Goal: Information Seeking & Learning: Learn about a topic

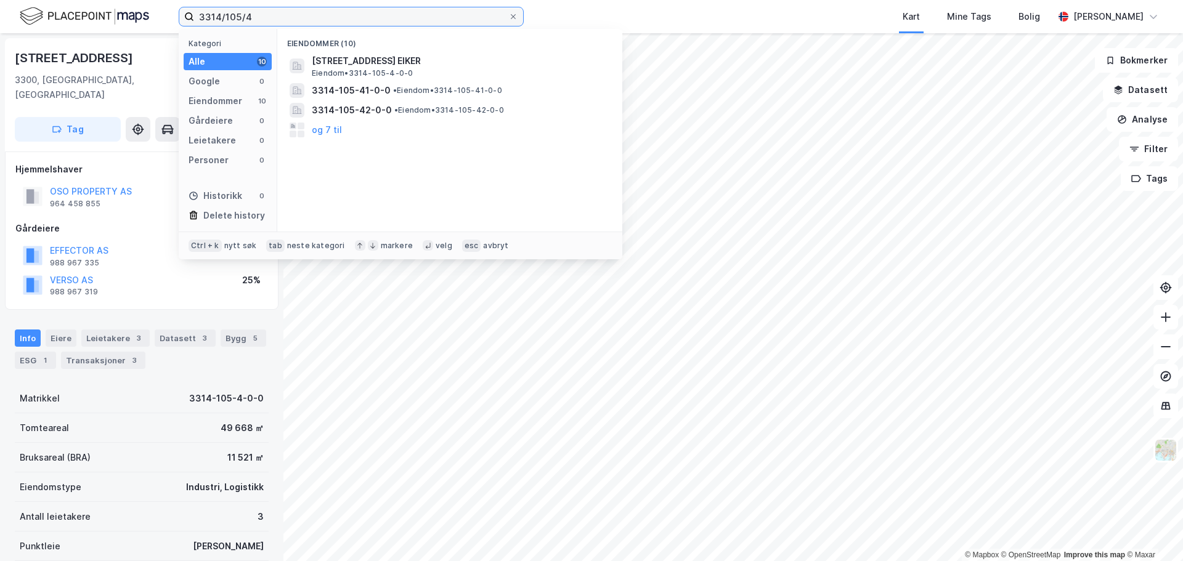
drag, startPoint x: 262, startPoint y: 17, endPoint x: 96, endPoint y: 0, distance: 167.1
click at [95, 1] on div "3314/105/4 Kategori Alle 10 Google 0 Eiendommer 10 Gårdeiere 0 Leietakere 0 Per…" at bounding box center [591, 16] width 1183 height 33
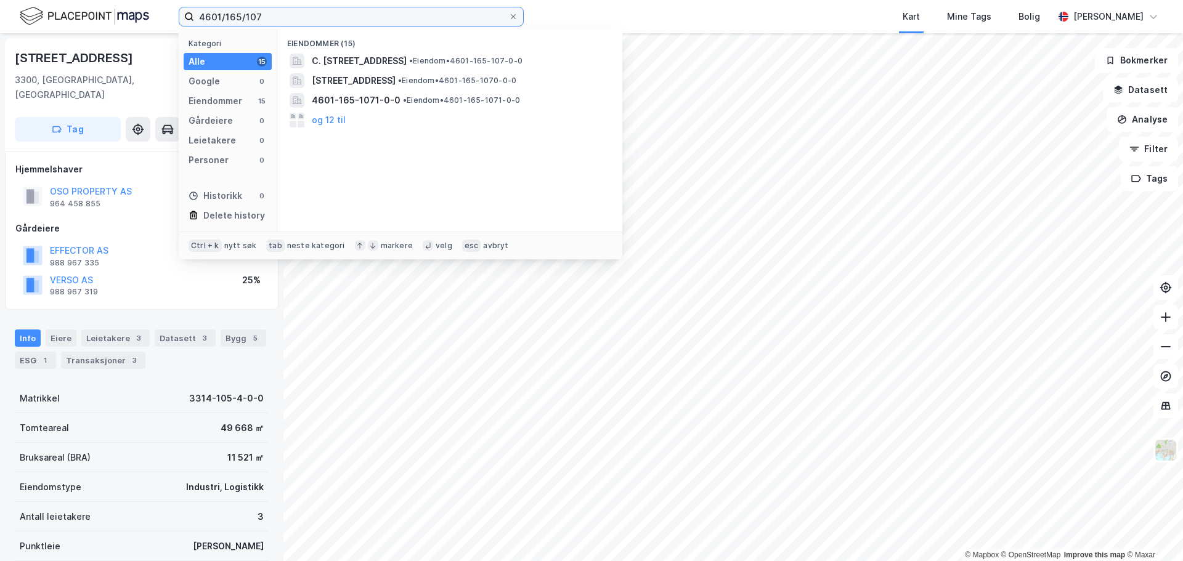
type input "4601/165/107"
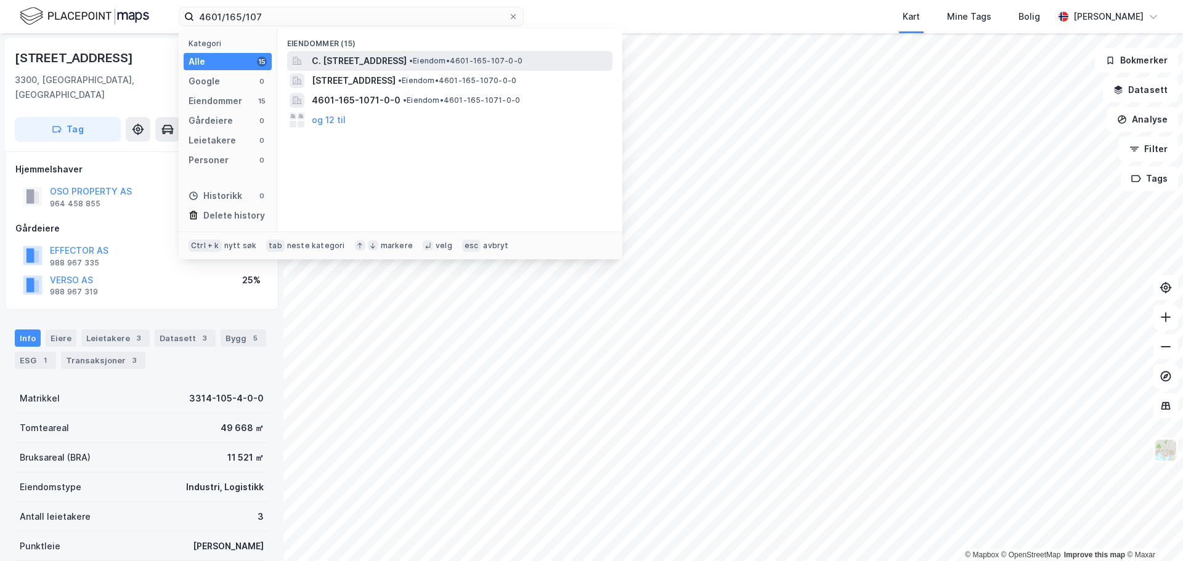
click at [327, 57] on span "C. [STREET_ADDRESS]" at bounding box center [359, 61] width 95 height 15
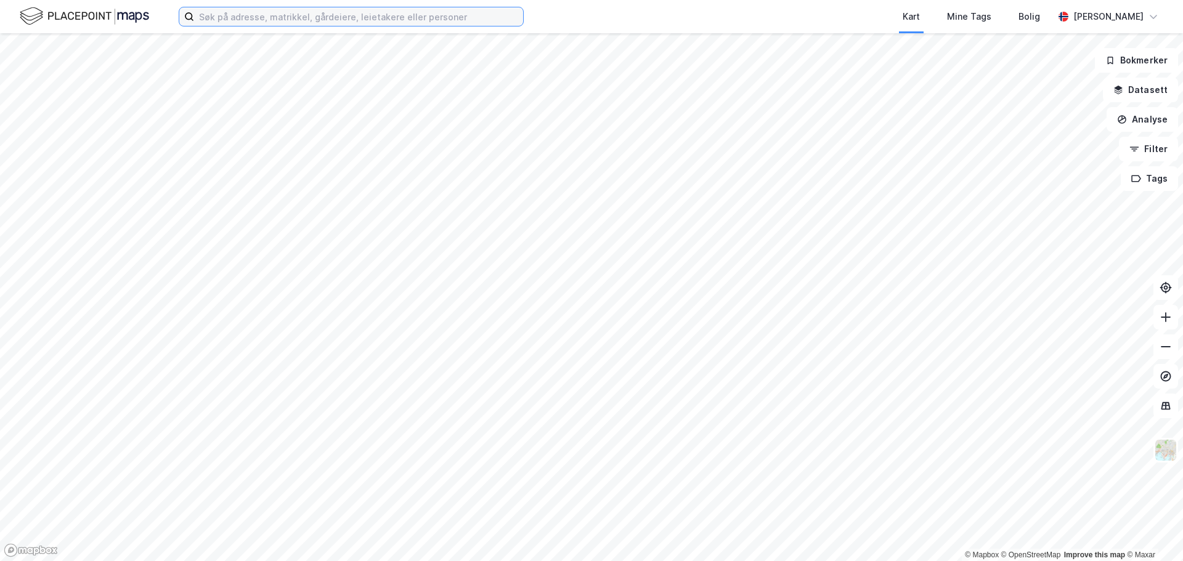
click at [262, 18] on input at bounding box center [358, 16] width 329 height 18
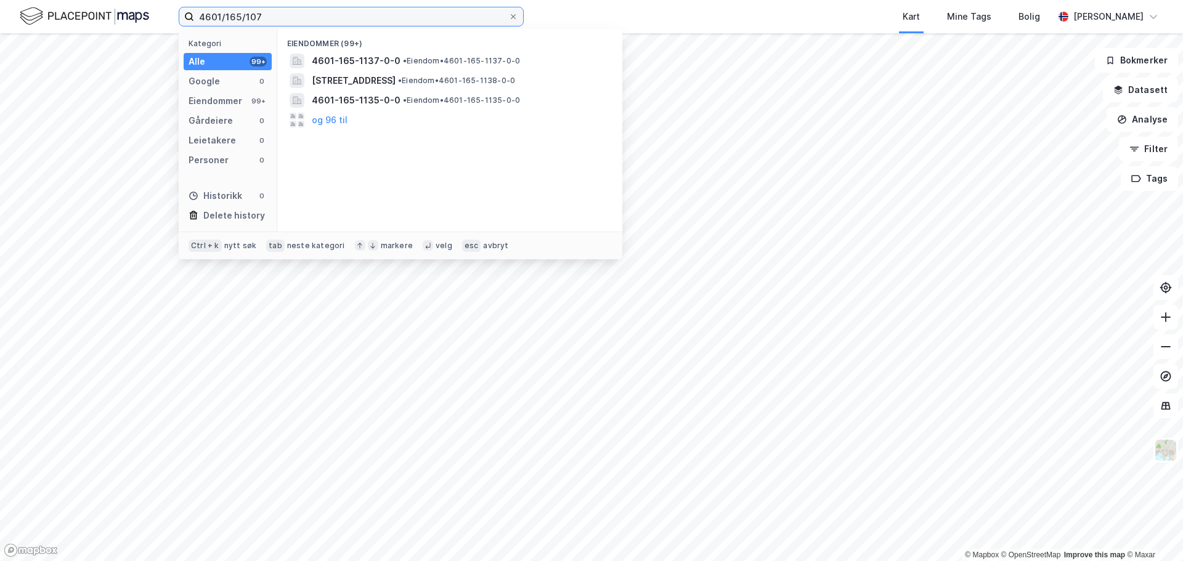
type input "4601/165/107"
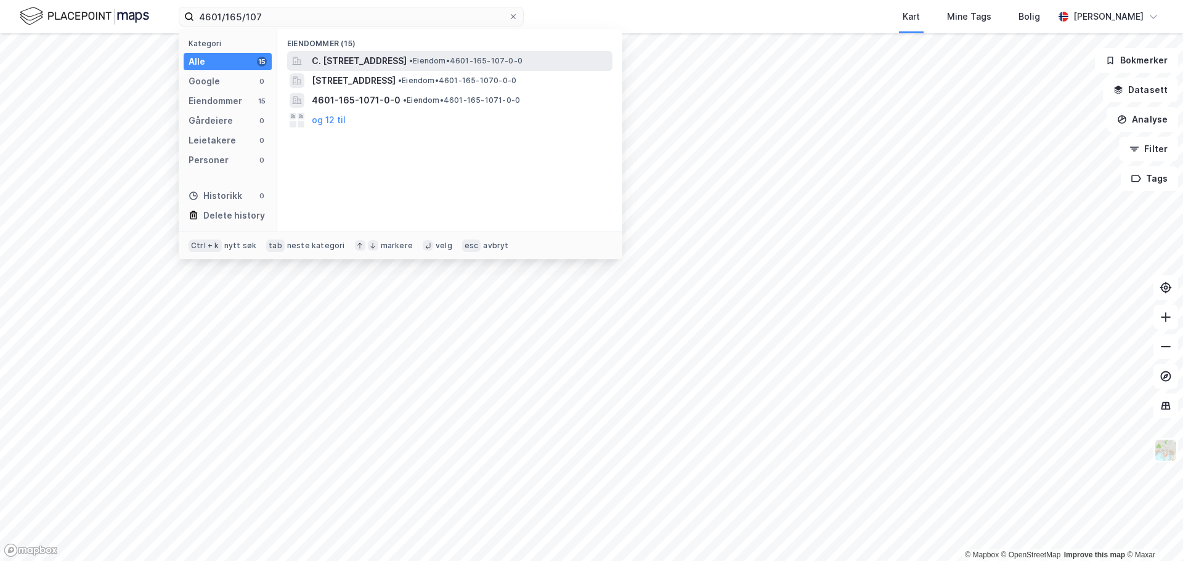
click at [407, 61] on span "C. [STREET_ADDRESS]" at bounding box center [359, 61] width 95 height 15
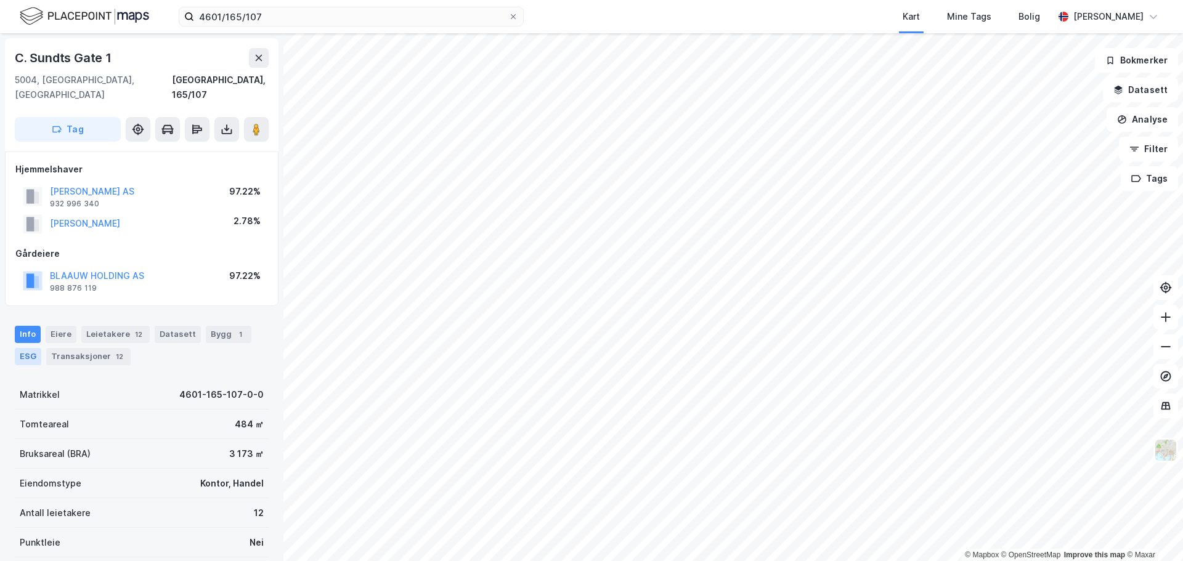
click at [33, 348] on div "ESG" at bounding box center [28, 356] width 26 height 17
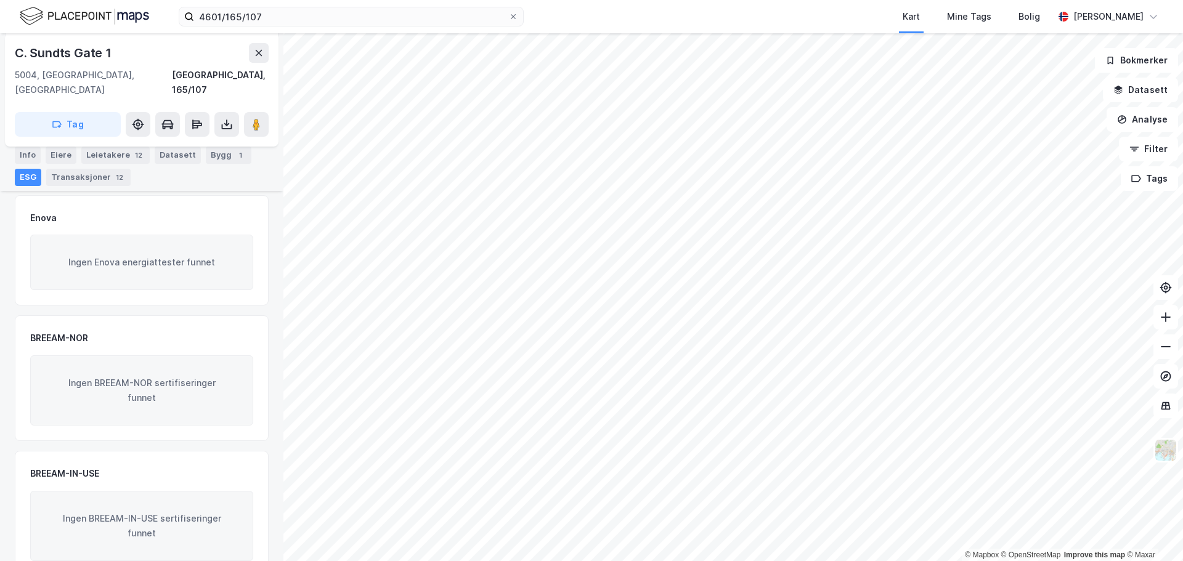
scroll to position [200, 0]
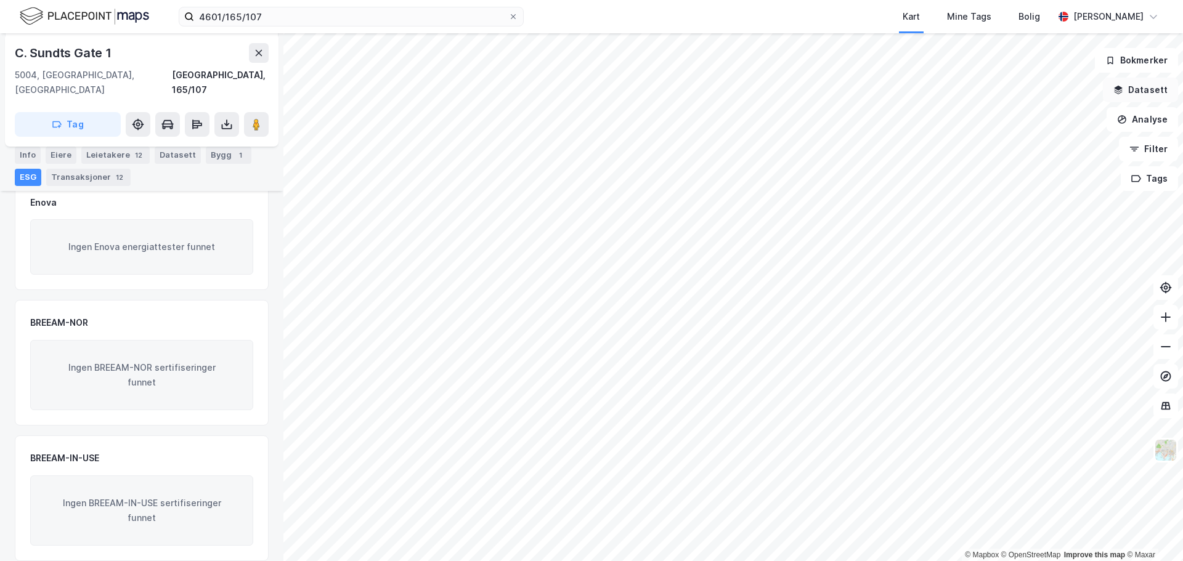
click at [1130, 94] on button "Datasett" at bounding box center [1140, 90] width 75 height 25
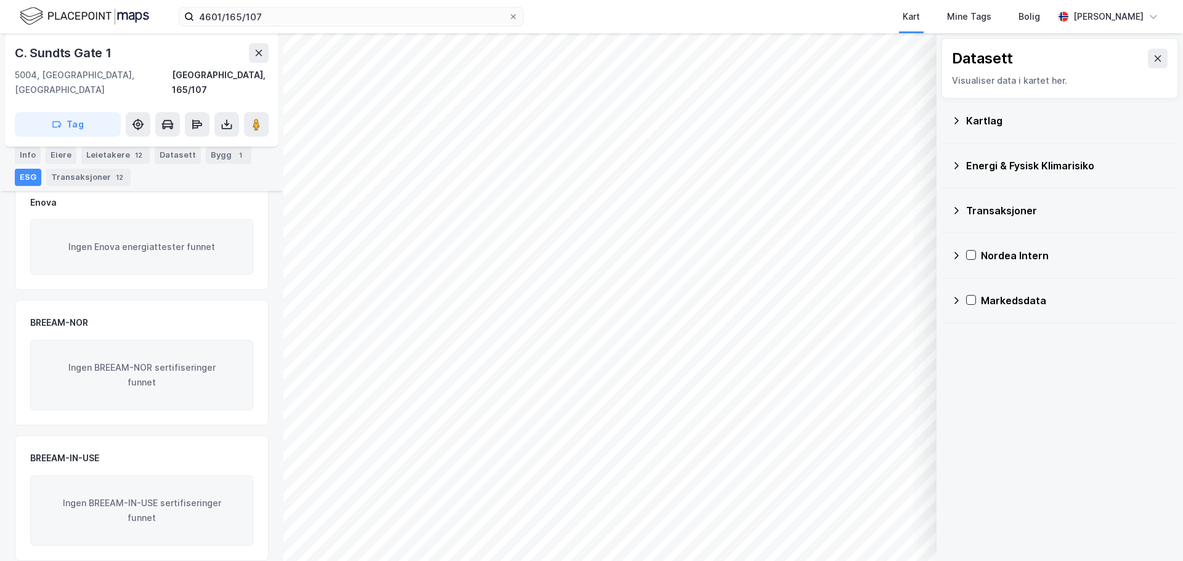
click at [1021, 166] on div "Energi & Fysisk Klimarisiko" at bounding box center [1067, 165] width 202 height 15
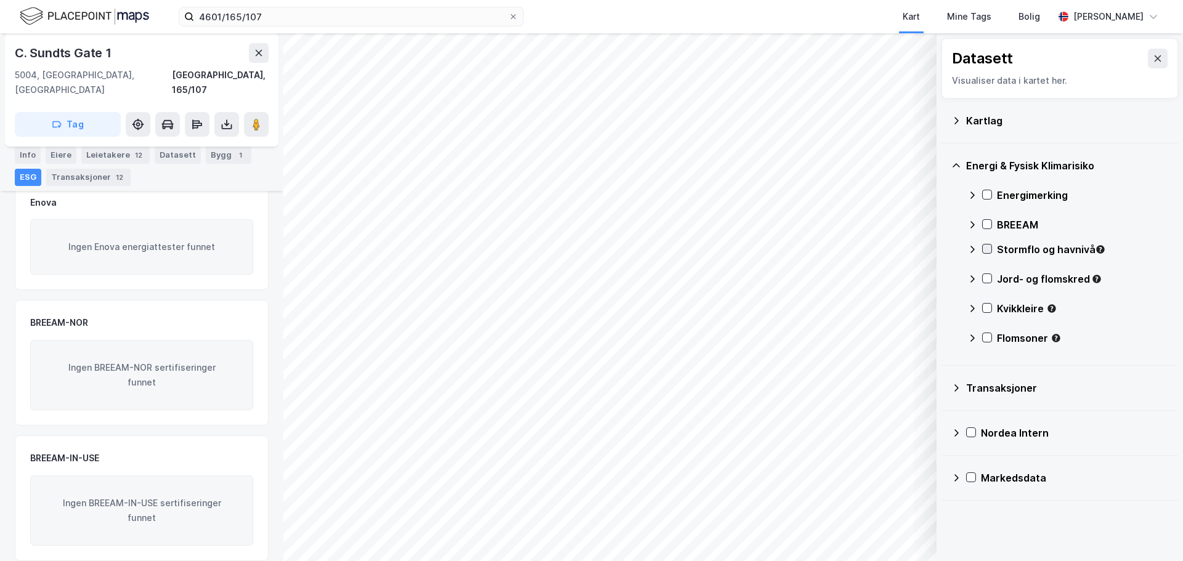
click at [983, 246] on icon at bounding box center [986, 249] width 9 height 9
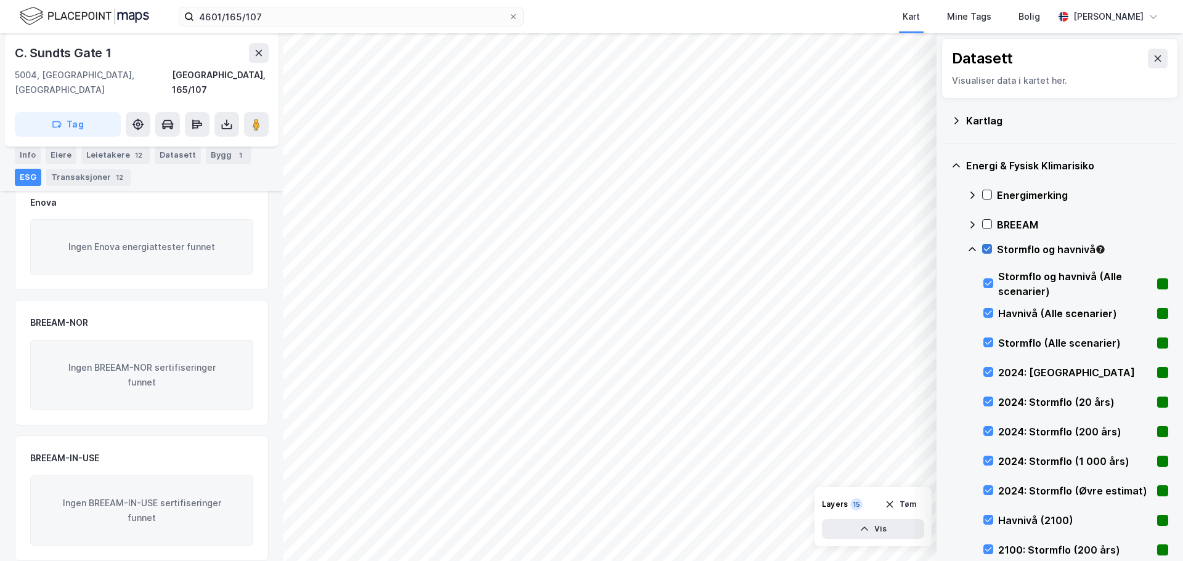
click at [983, 246] on icon at bounding box center [986, 249] width 9 height 9
click at [987, 278] on div "Stormflo og havnivå (Alle scenarier)" at bounding box center [1075, 284] width 185 height 30
click at [987, 313] on icon at bounding box center [988, 313] width 9 height 9
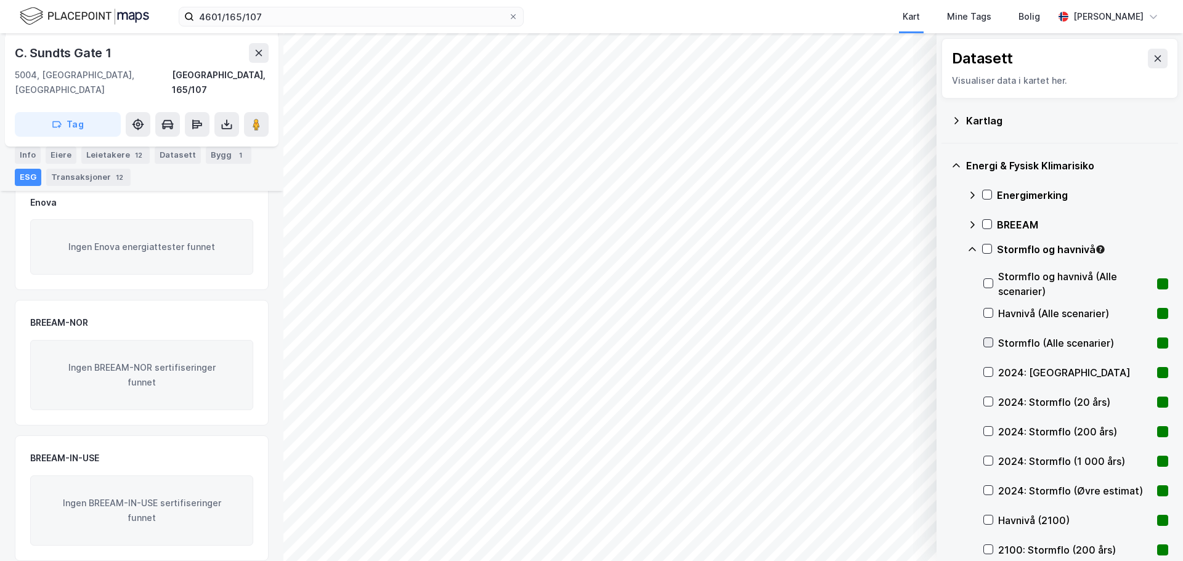
click at [987, 341] on icon at bounding box center [988, 342] width 9 height 9
click at [986, 370] on icon at bounding box center [988, 372] width 9 height 9
click at [984, 250] on icon at bounding box center [986, 249] width 9 height 9
click at [989, 251] on icon at bounding box center [986, 249] width 9 height 9
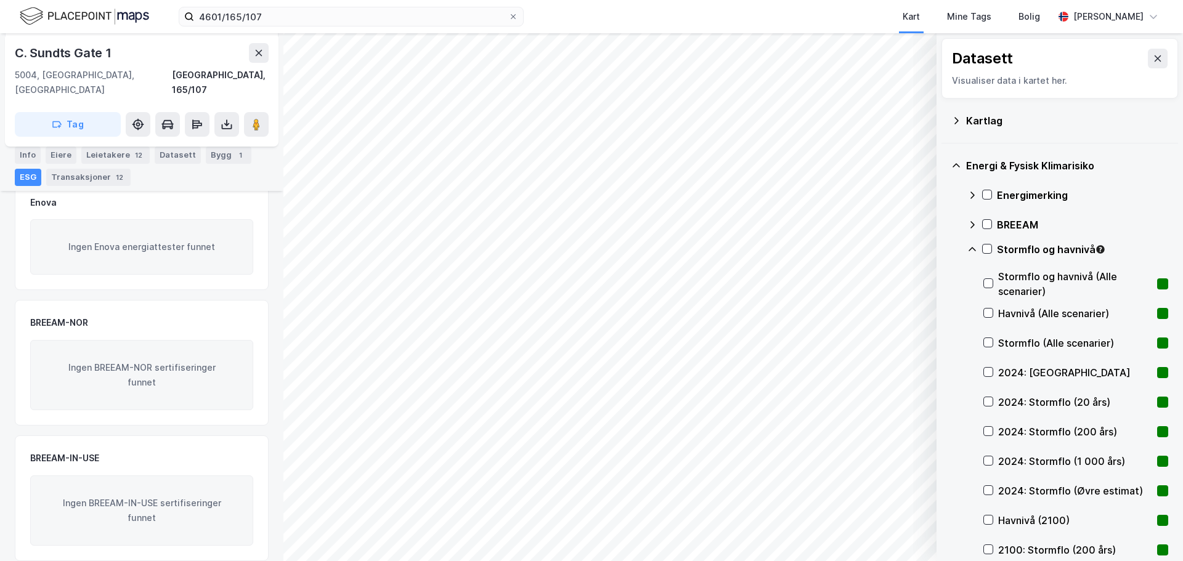
scroll to position [388, 0]
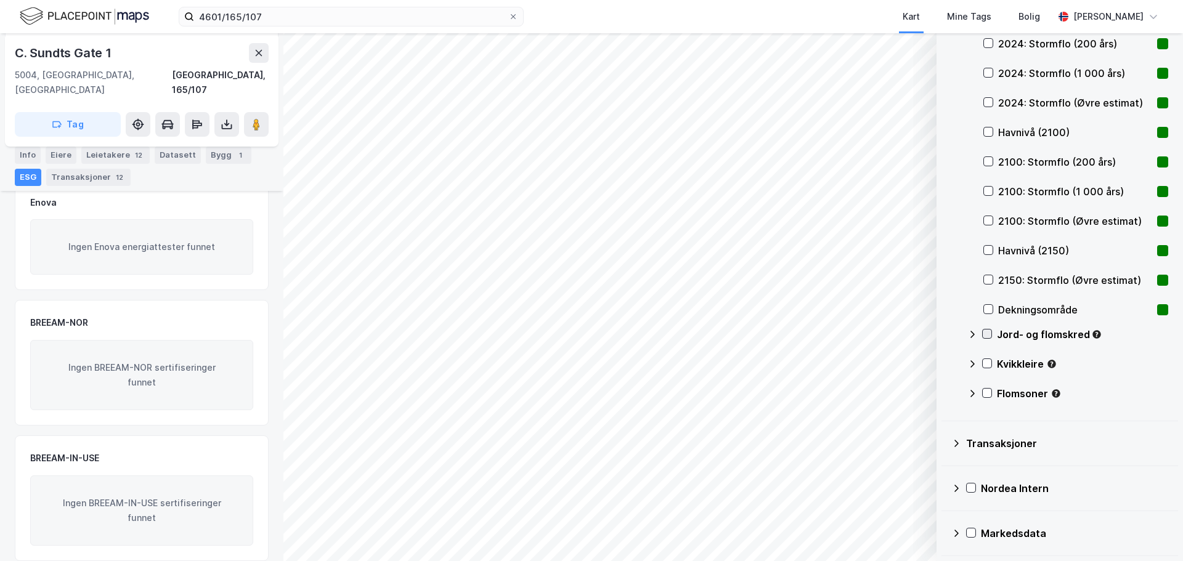
click at [990, 336] on icon at bounding box center [986, 334] width 9 height 9
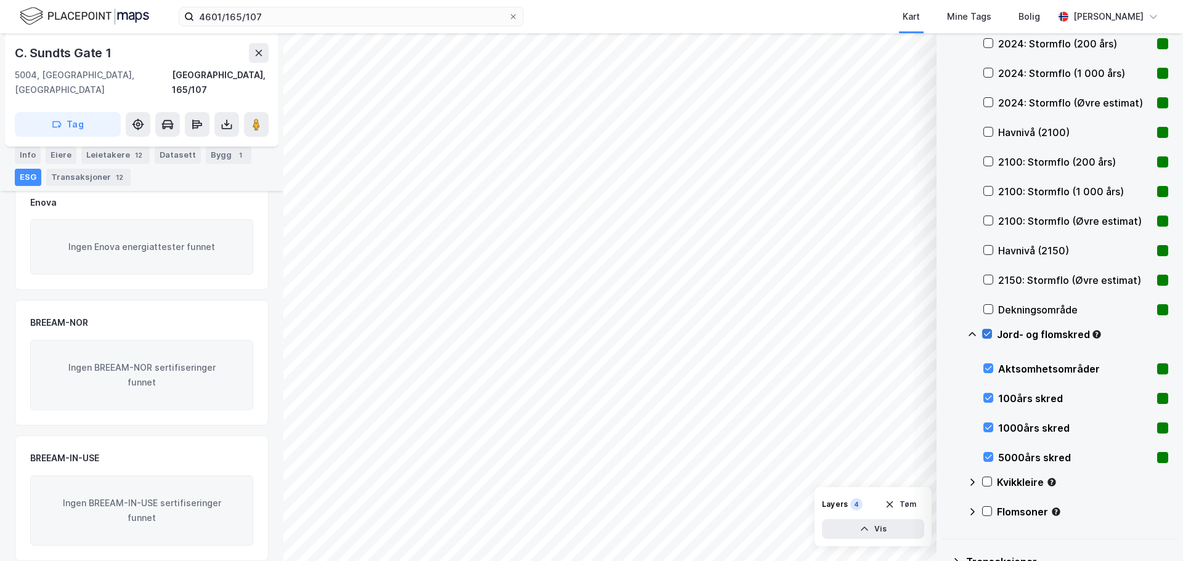
click at [987, 337] on icon at bounding box center [986, 334] width 9 height 9
click at [986, 477] on div at bounding box center [987, 482] width 10 height 10
click at [986, 477] on icon at bounding box center [986, 481] width 9 height 9
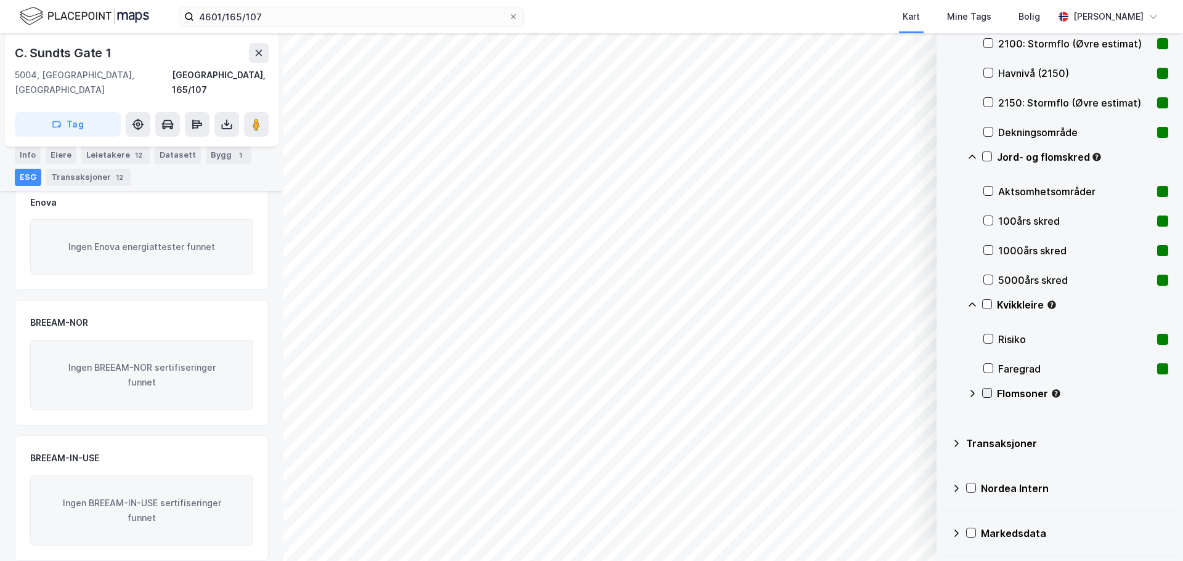
click at [987, 390] on icon at bounding box center [986, 393] width 9 height 9
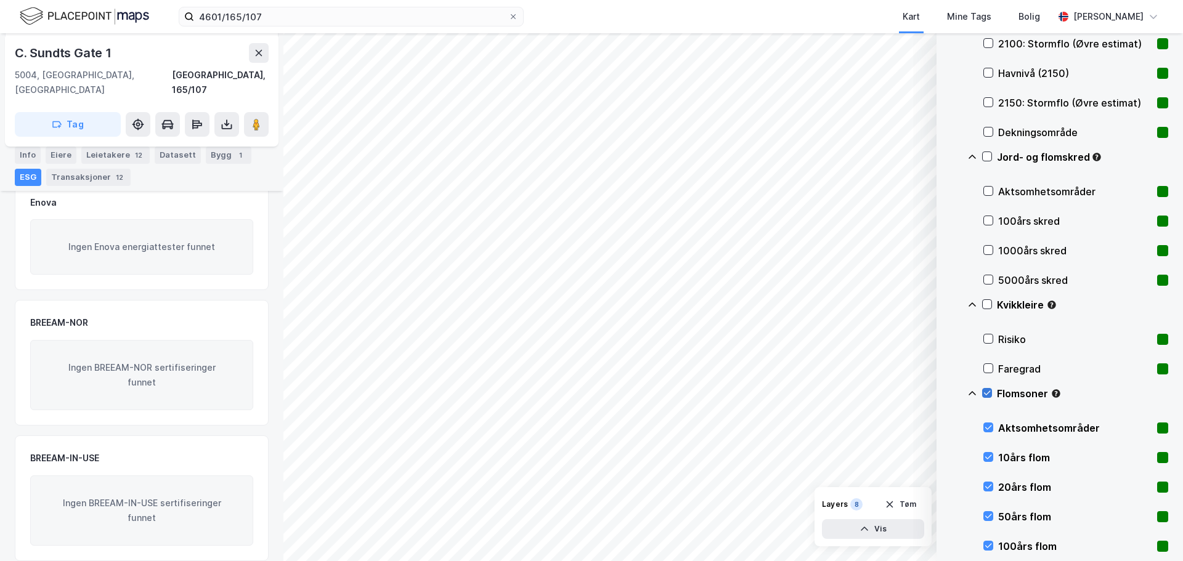
click at [987, 390] on icon at bounding box center [986, 393] width 9 height 9
